Goal: Task Accomplishment & Management: Use online tool/utility

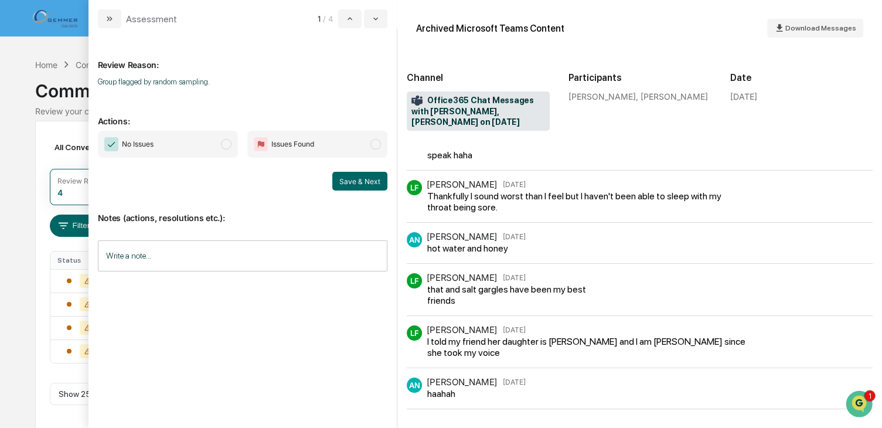
scroll to position [1, 0]
click at [105, 14] on icon "modal" at bounding box center [109, 18] width 9 height 9
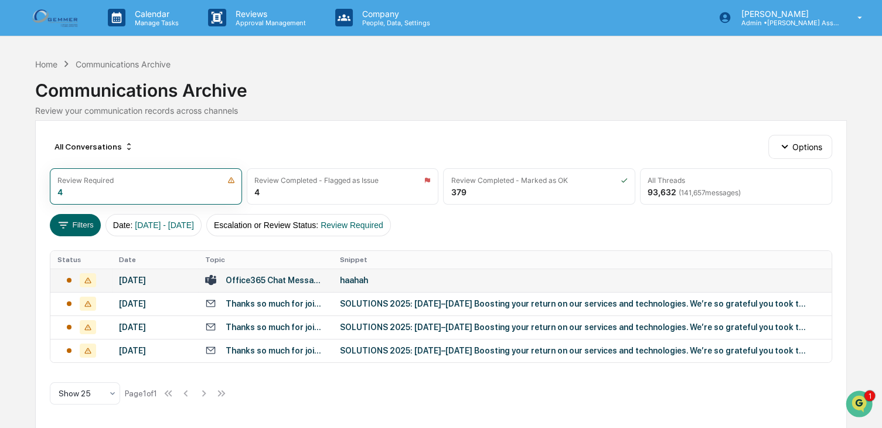
click at [361, 279] on div "haahah" at bounding box center [574, 280] width 469 height 9
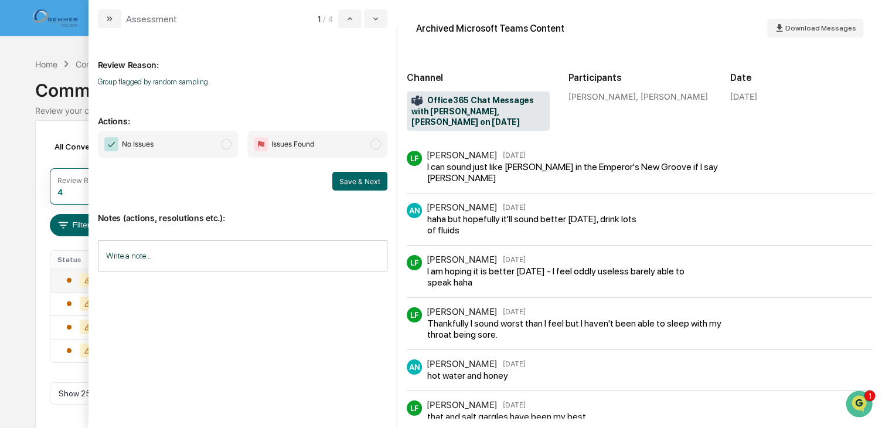
click at [221, 144] on span "No Issues" at bounding box center [168, 144] width 140 height 27
click at [366, 185] on button "Save & Next" at bounding box center [359, 181] width 55 height 19
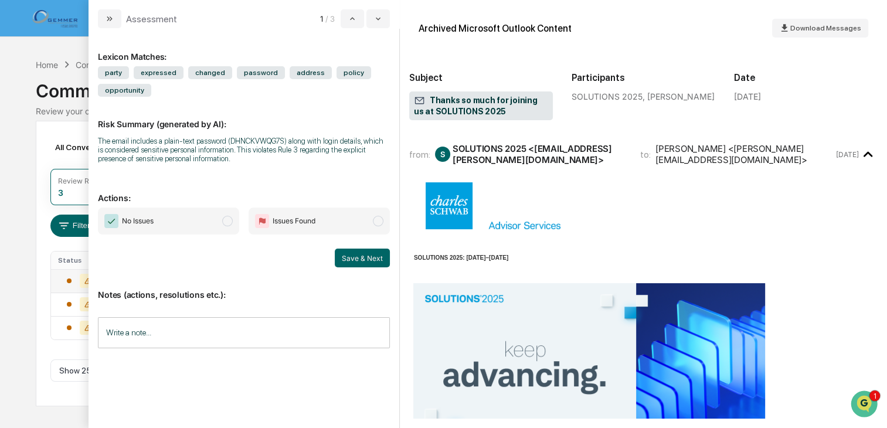
click at [228, 220] on span "modal" at bounding box center [227, 221] width 11 height 11
click at [362, 259] on button "Save & Next" at bounding box center [362, 258] width 55 height 19
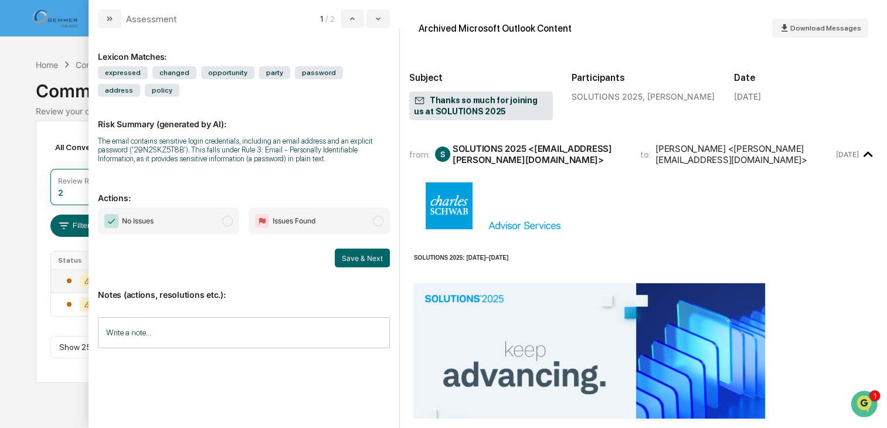
click at [229, 220] on span "modal" at bounding box center [227, 221] width 11 height 11
click at [361, 254] on button "Save & Next" at bounding box center [362, 258] width 55 height 19
click at [226, 219] on span "modal" at bounding box center [227, 221] width 11 height 11
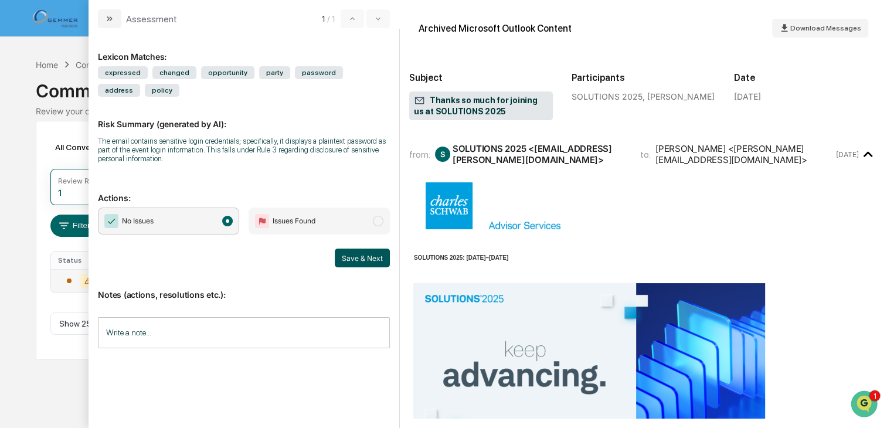
click at [361, 250] on button "Save & Next" at bounding box center [362, 258] width 55 height 19
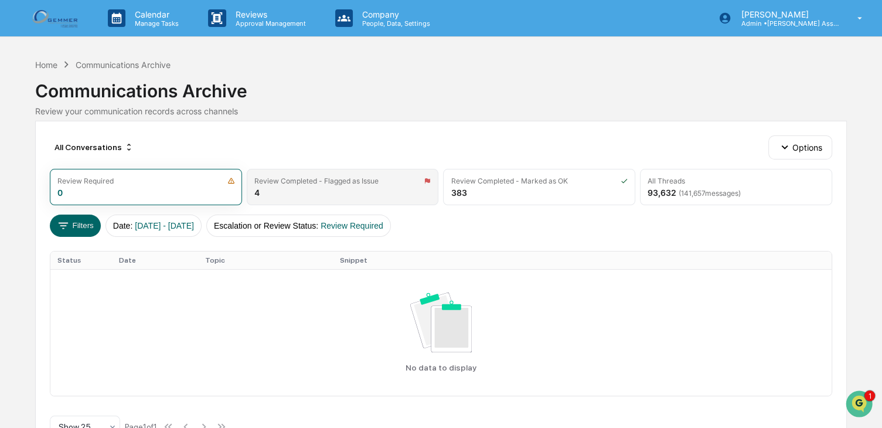
click at [333, 178] on div "Review Completed - Flagged as Issue" at bounding box center [316, 180] width 124 height 9
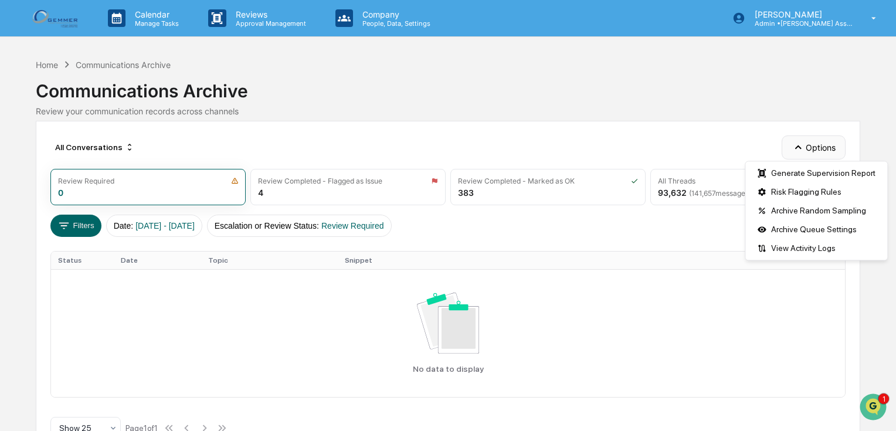
click at [820, 152] on button "Options" at bounding box center [814, 146] width 64 height 23
click at [813, 189] on div "Risk Flagging Rules" at bounding box center [816, 191] width 137 height 19
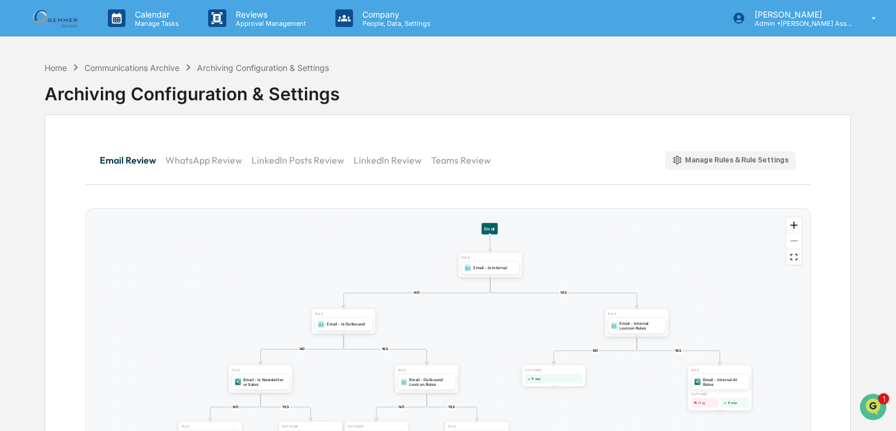
click at [732, 158] on div "Manage Rules & Rule Settings" at bounding box center [730, 160] width 117 height 11
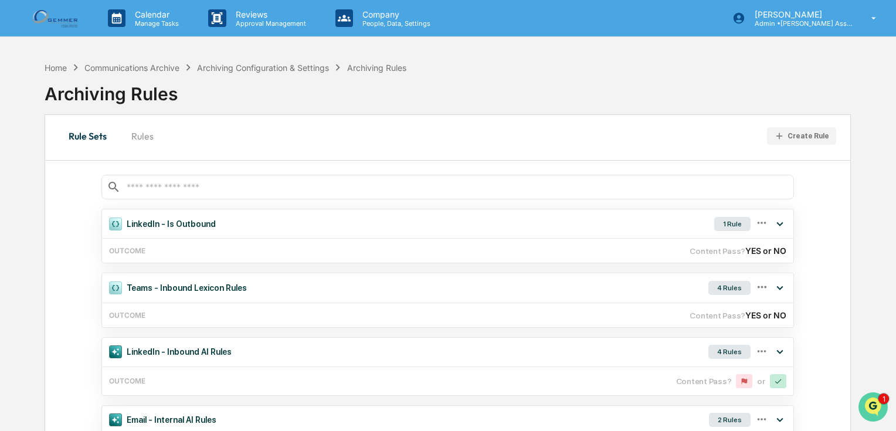
click at [872, 394] on button "Open customer support" at bounding box center [872, 406] width 29 height 29
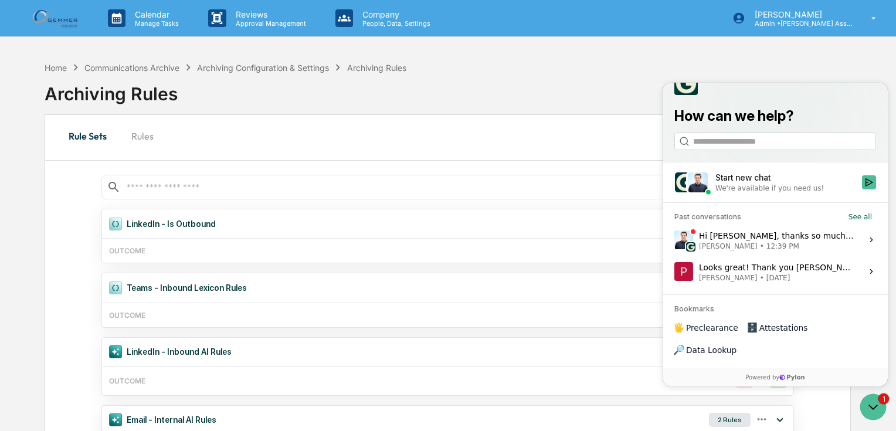
click at [729, 250] on span "[PERSON_NAME]" at bounding box center [728, 245] width 59 height 9
click at [674, 240] on button "View issue" at bounding box center [674, 239] width 1 height 1
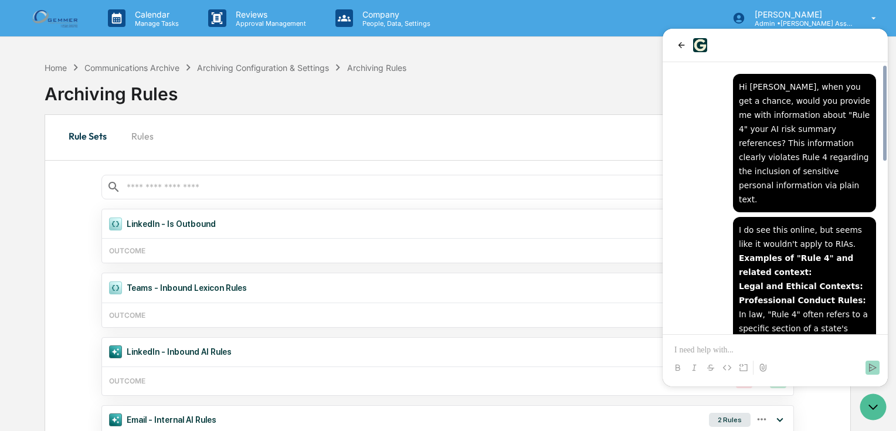
scroll to position [487, 0]
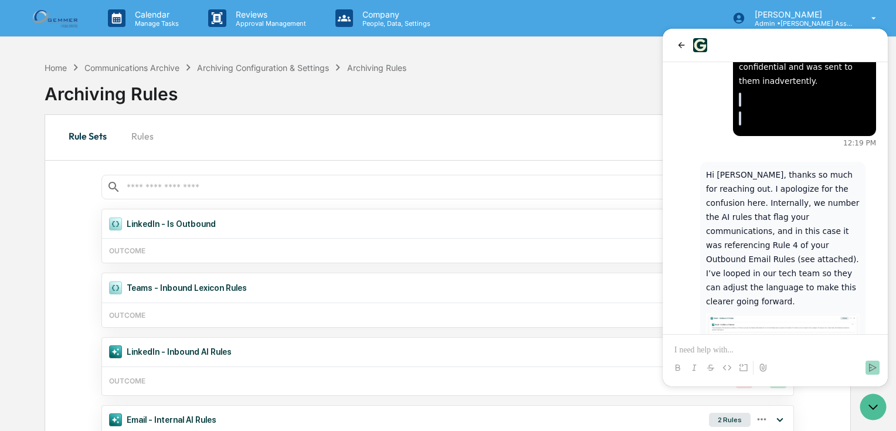
click at [758, 313] on img at bounding box center [783, 354] width 154 height 82
click at [756, 313] on img at bounding box center [783, 354] width 154 height 82
click at [860, 263] on div "Hi [PERSON_NAME], thanks so much for reaching out. I apologize for the confusio…" at bounding box center [782, 283] width 165 height 243
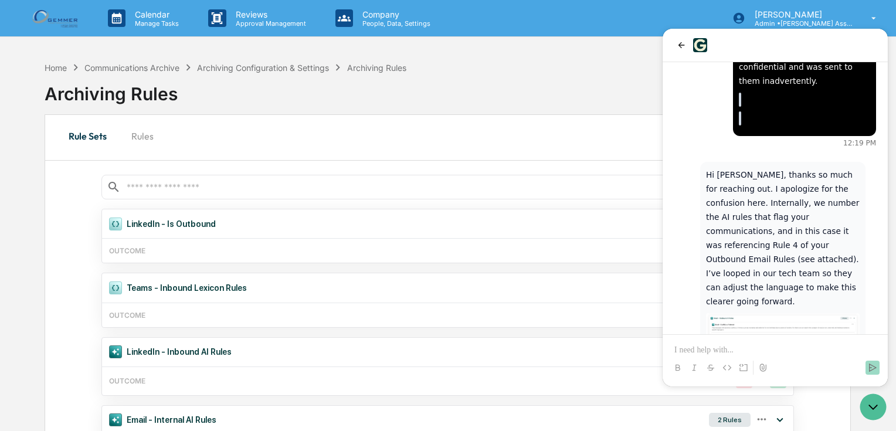
click at [736, 313] on img at bounding box center [783, 354] width 154 height 82
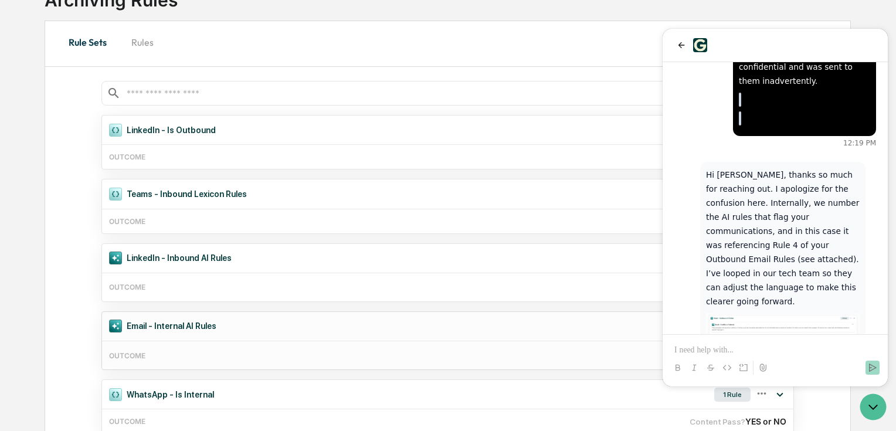
scroll to position [281, 0]
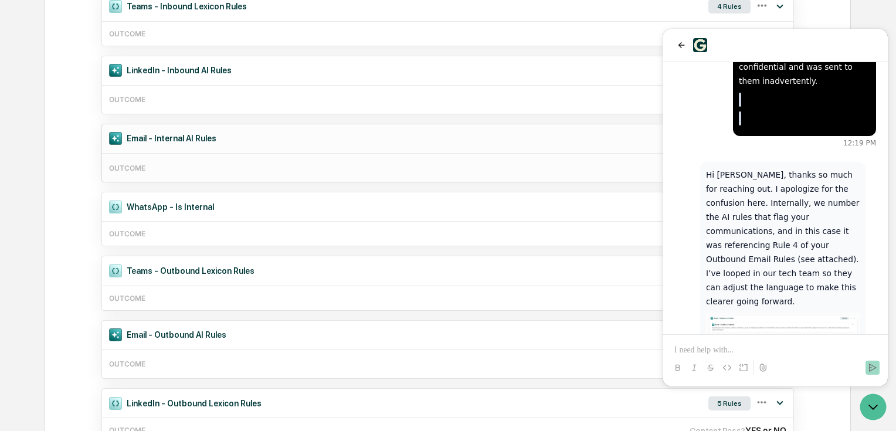
click at [154, 141] on div "Email - Internal AI Rules" at bounding box center [162, 138] width 121 height 27
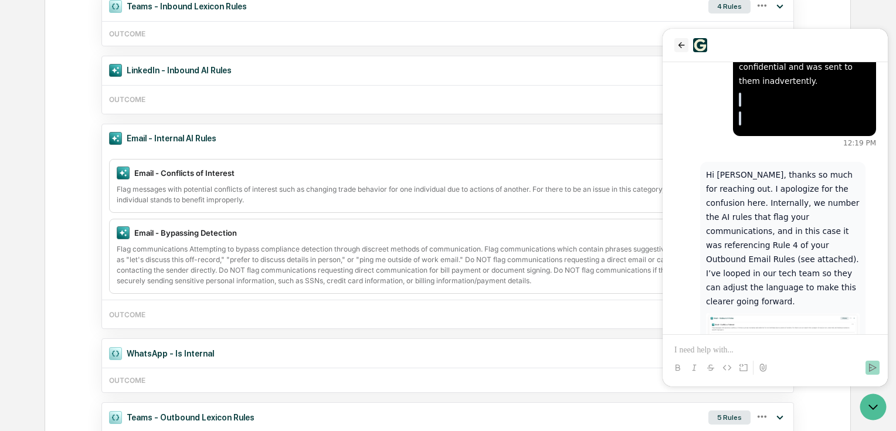
click at [680, 43] on icon "back" at bounding box center [681, 45] width 6 height 6
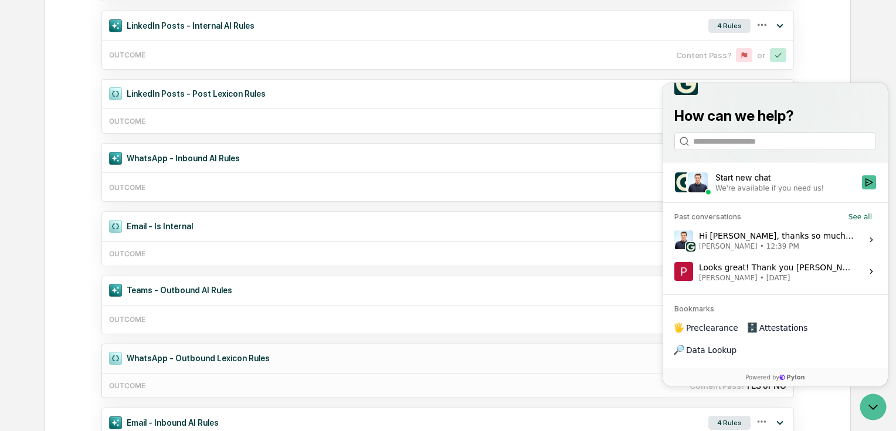
scroll to position [1220, 0]
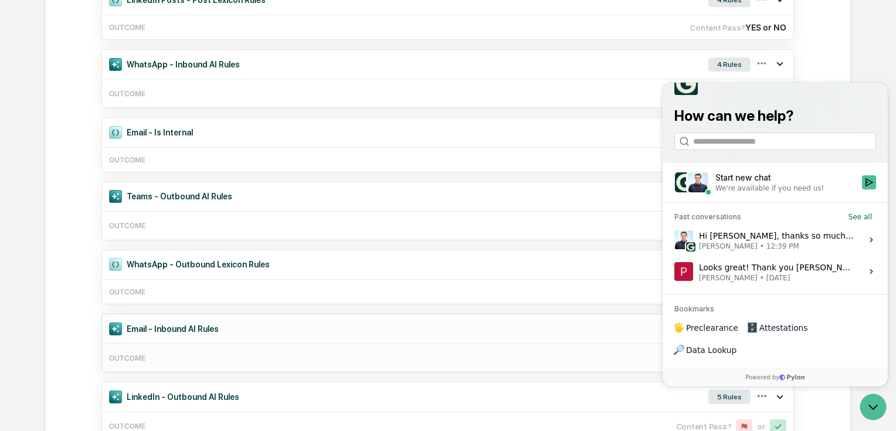
click at [192, 319] on div "Email - Inbound AI Rules" at bounding box center [164, 328] width 124 height 27
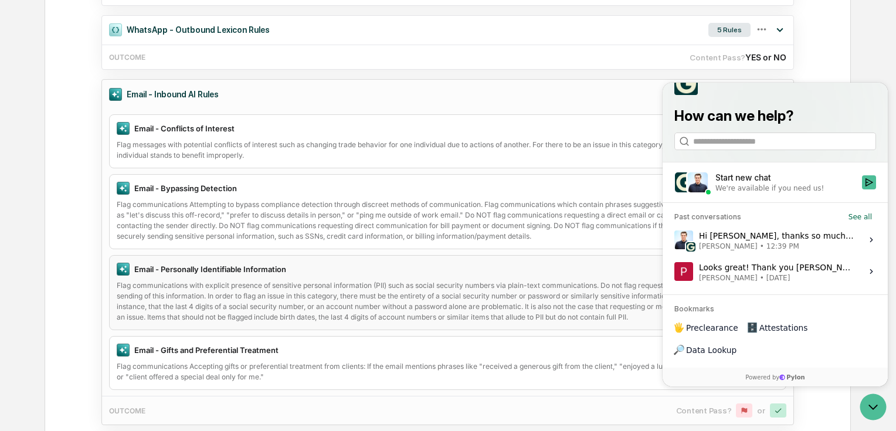
scroll to position [1407, 0]
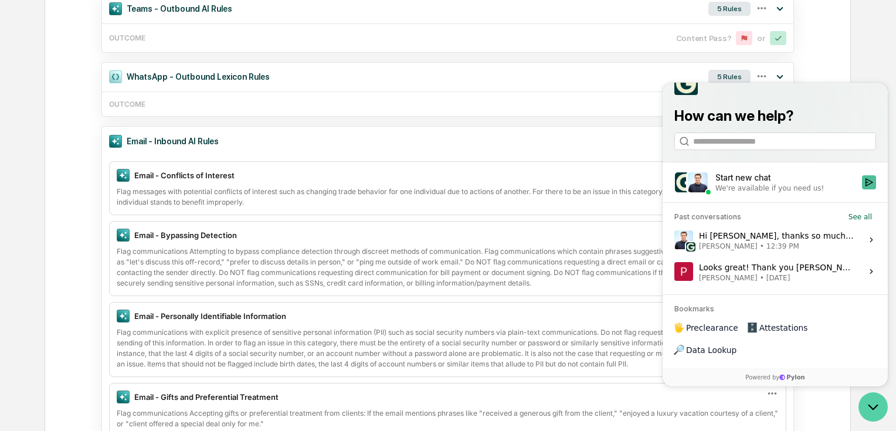
click at [860, 405] on icon "Open customer support" at bounding box center [872, 406] width 29 height 29
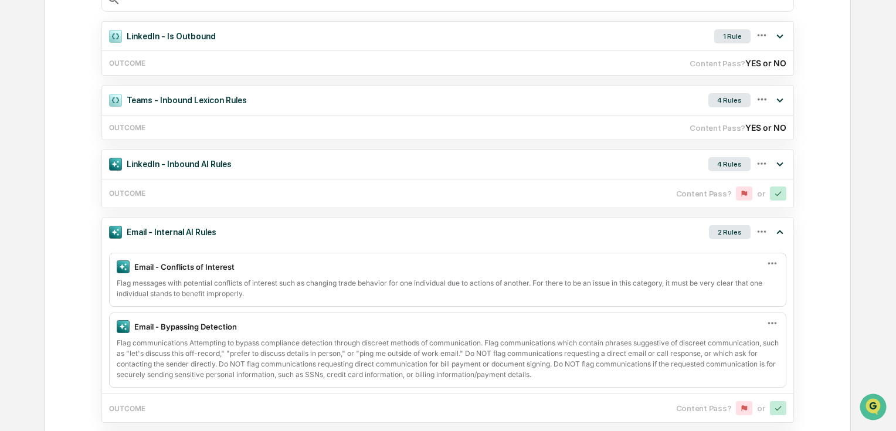
scroll to position [0, 0]
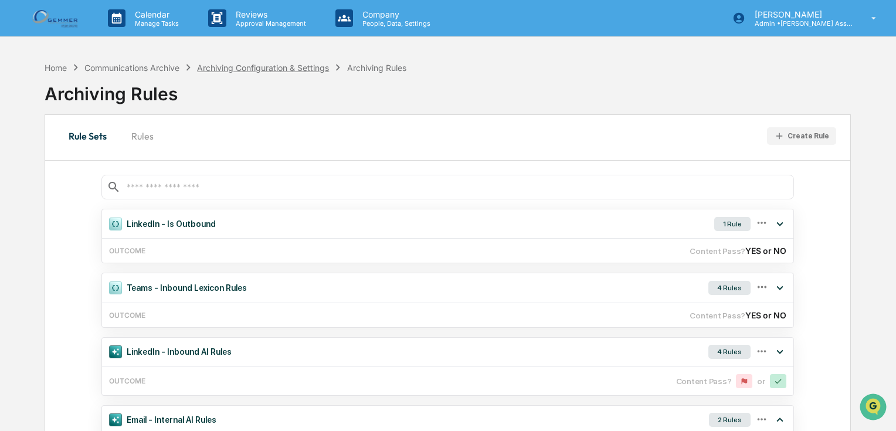
click at [263, 67] on div "Archiving Configuration & Settings" at bounding box center [263, 68] width 132 height 10
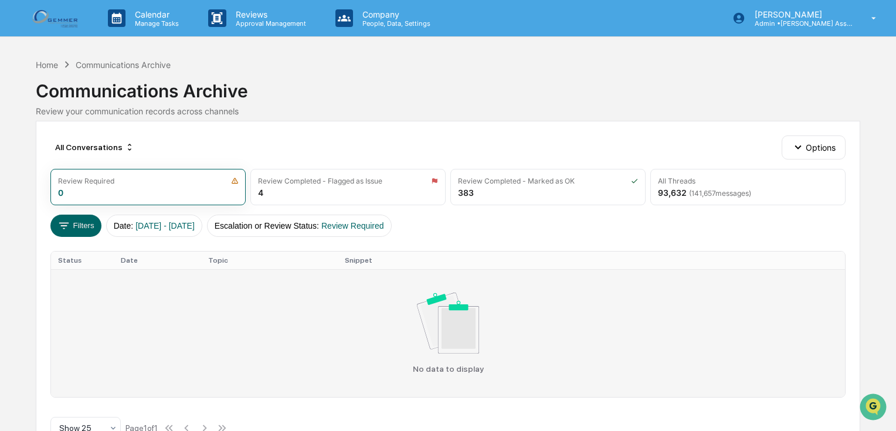
scroll to position [32, 0]
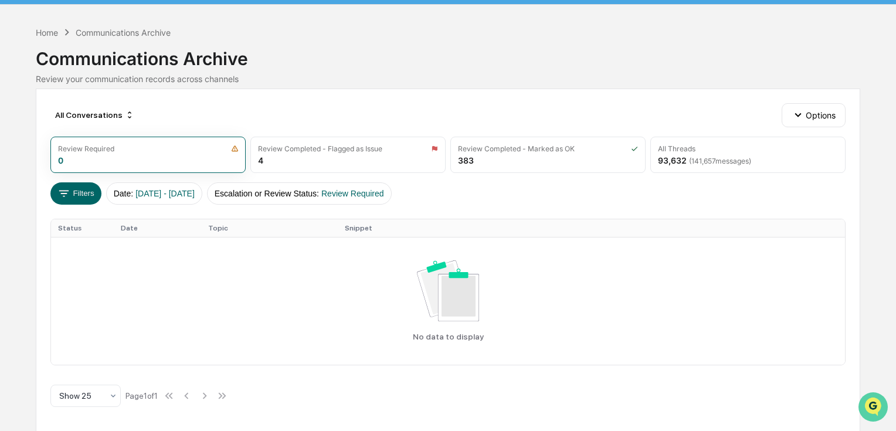
click at [875, 403] on img "Open customer support" at bounding box center [872, 406] width 29 height 23
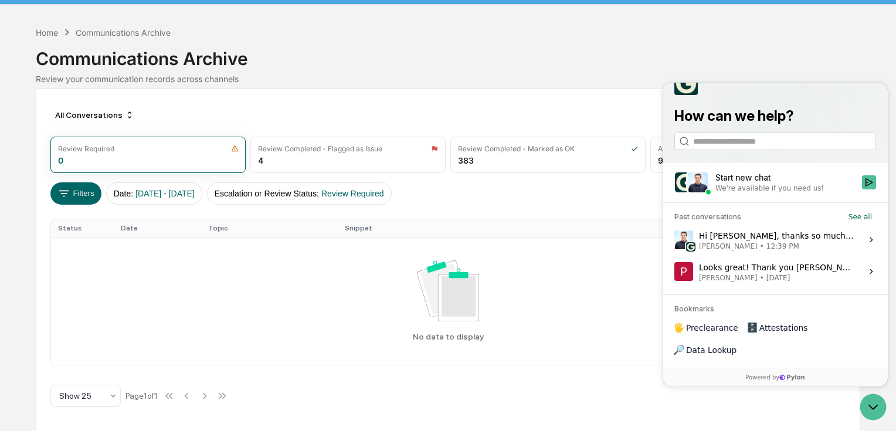
click at [729, 250] on span "[PERSON_NAME]" at bounding box center [728, 245] width 59 height 9
click at [674, 240] on button "View issue" at bounding box center [674, 239] width 1 height 1
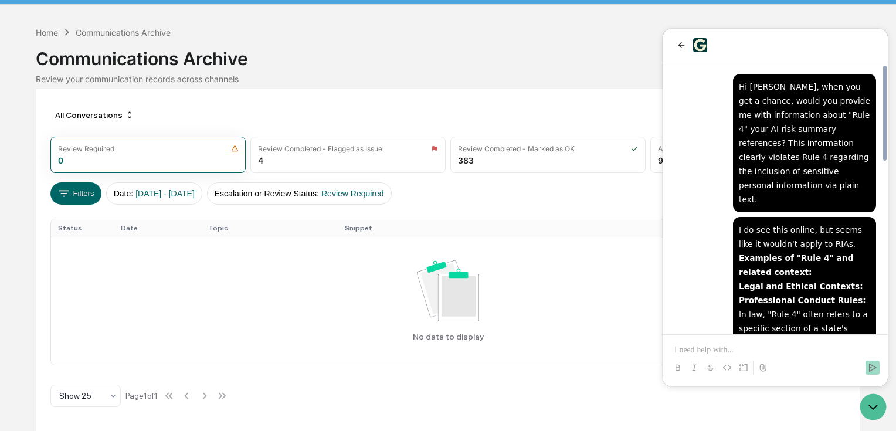
scroll to position [487, 0]
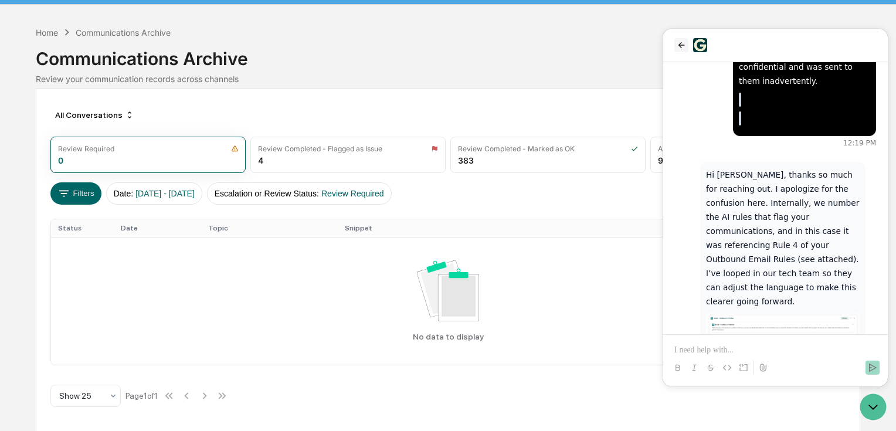
click at [684, 42] on icon "back" at bounding box center [681, 44] width 9 height 9
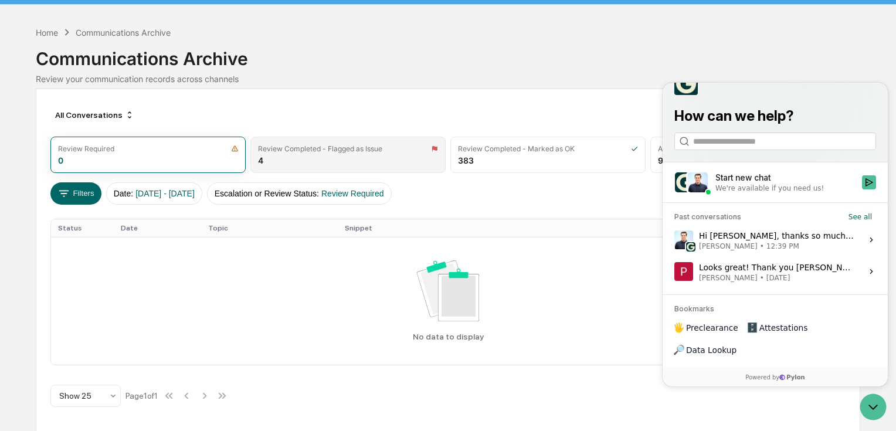
click at [342, 154] on div "Review Completed - Flagged as Issue 4" at bounding box center [347, 155] width 195 height 36
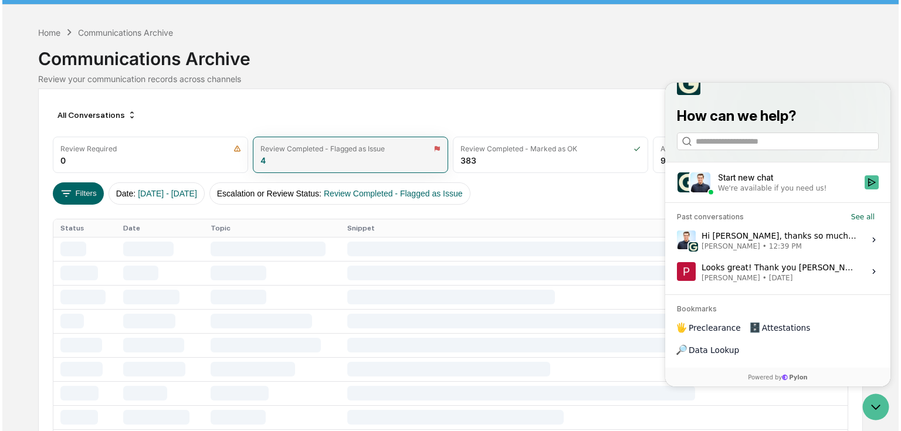
scroll to position [0, 0]
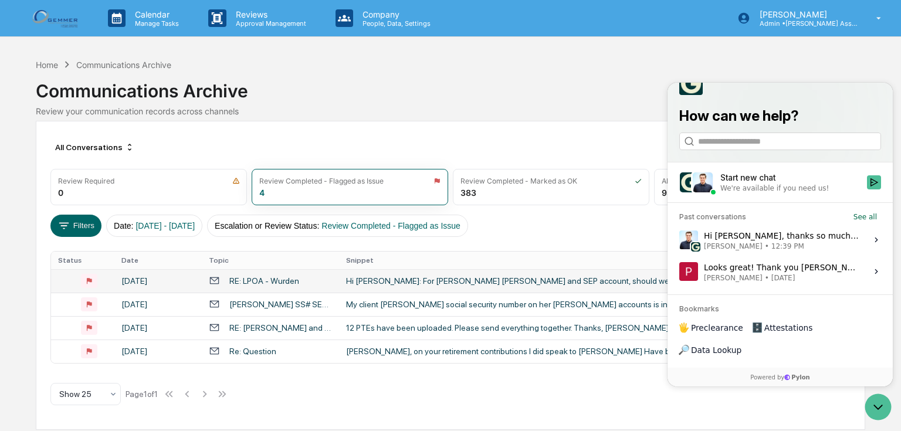
click at [377, 283] on div "Hi Vanessa: For Meredith Wurden TOD and SEP account, should we update the cost …" at bounding box center [580, 280] width 469 height 9
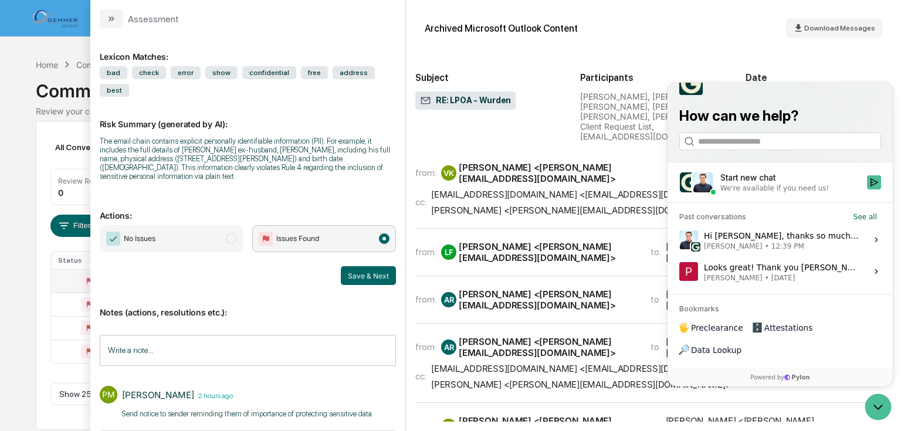
click at [732, 250] on div "Hi Patti, thanks so much for reaching out. I apologize for the confusion here. …" at bounding box center [782, 239] width 156 height 22
click at [679, 240] on button "View issue" at bounding box center [678, 239] width 1 height 1
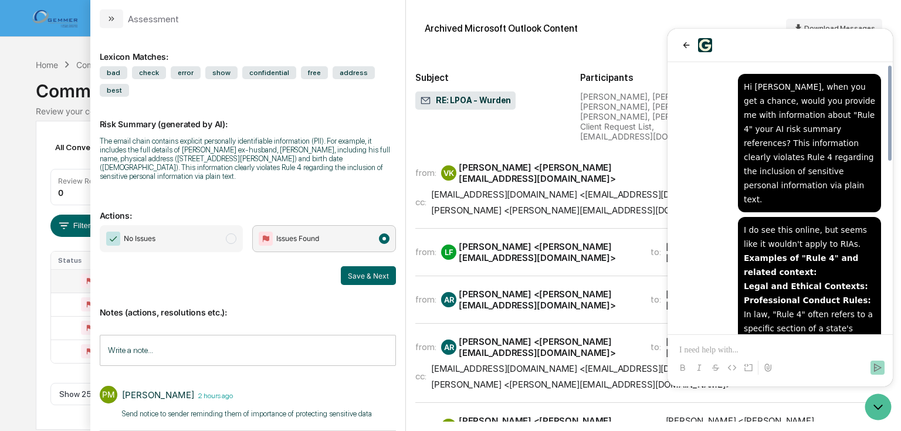
scroll to position [487, 0]
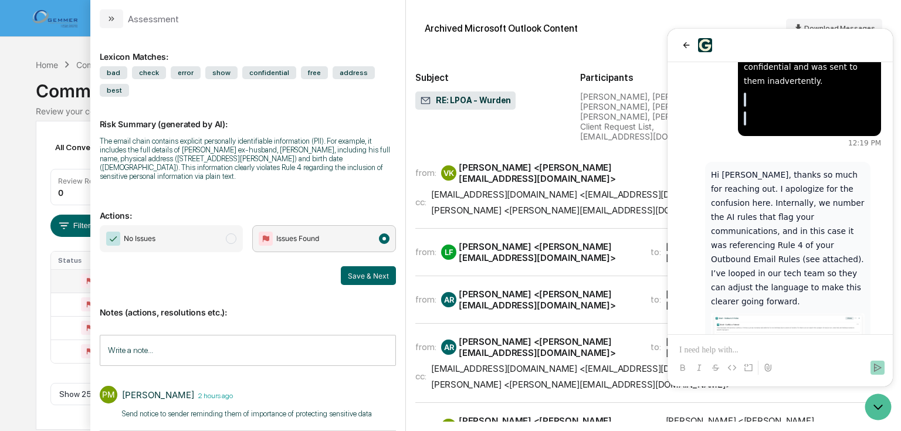
click at [787, 354] on p at bounding box center [780, 350] width 202 height 12
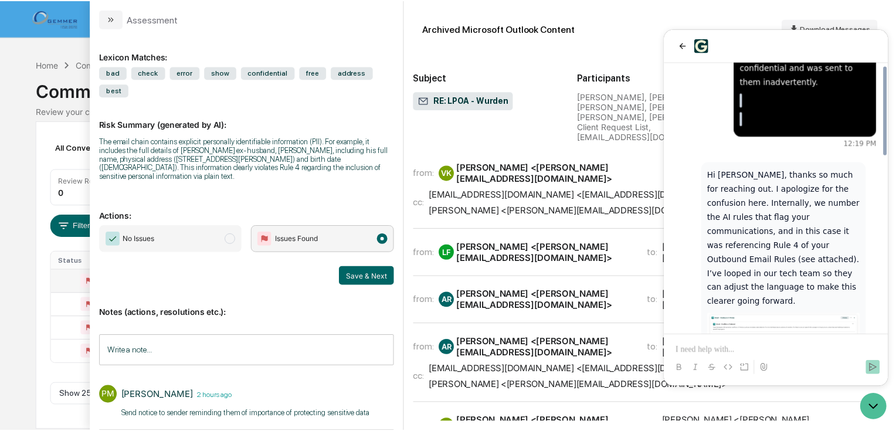
scroll to position [538, 0]
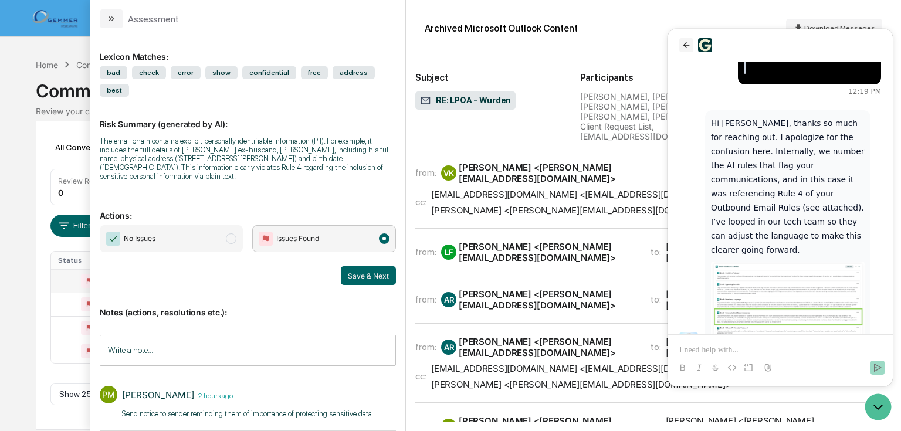
click at [684, 49] on icon "back" at bounding box center [685, 44] width 9 height 9
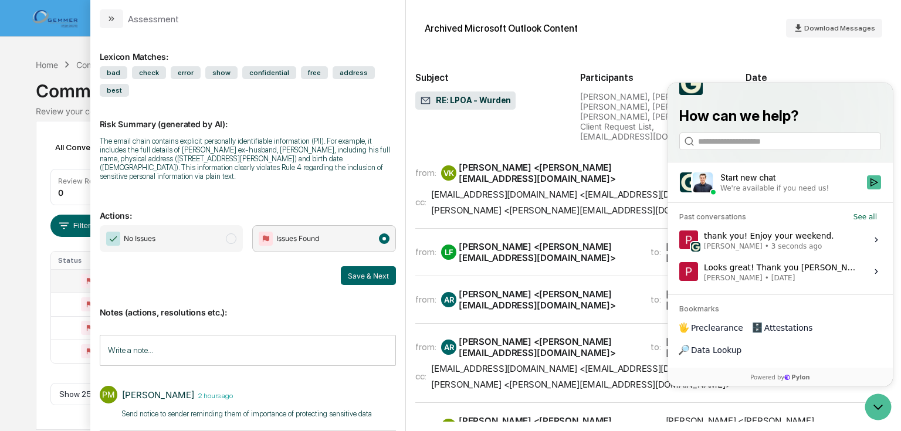
click at [65, 35] on link at bounding box center [63, 18] width 70 height 36
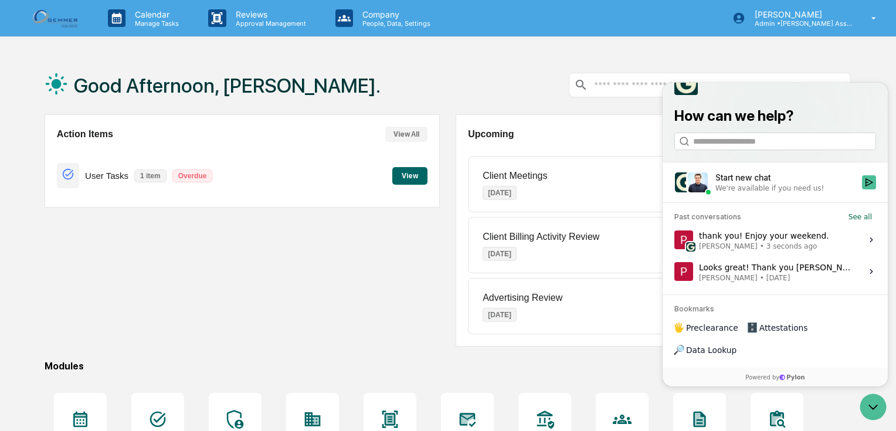
click at [407, 175] on button "View" at bounding box center [409, 176] width 35 height 18
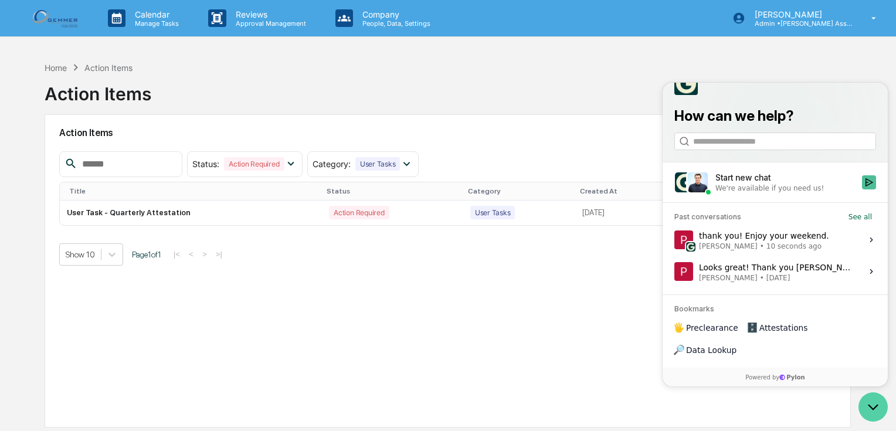
click at [863, 403] on icon "Open customer support" at bounding box center [872, 406] width 29 height 29
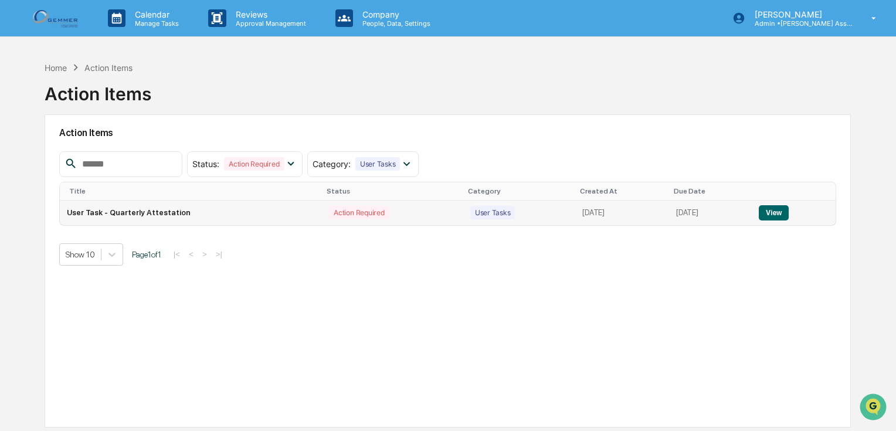
click at [768, 211] on button "View" at bounding box center [774, 212] width 30 height 15
